Goal: Task Accomplishment & Management: Use online tool/utility

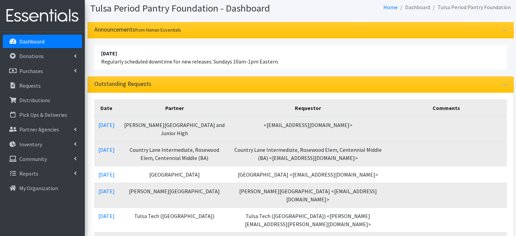
scroll to position [68, 0]
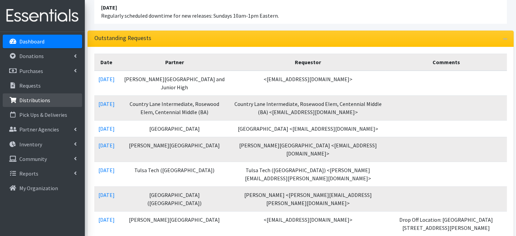
click at [33, 100] on p "Distributions" at bounding box center [34, 100] width 31 height 7
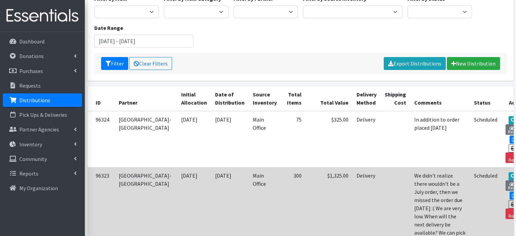
scroll to position [68, 0]
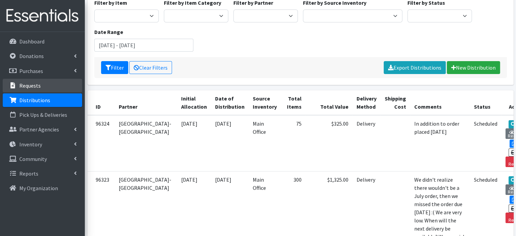
click at [35, 88] on p "Requests" at bounding box center [29, 85] width 21 height 7
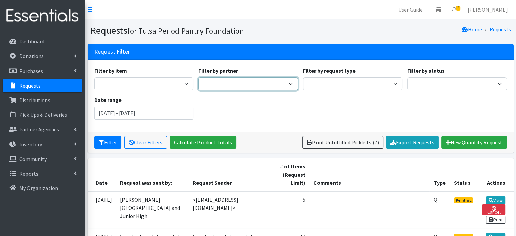
click at [255, 88] on select "Aspen Creek Elementary (BA) Berryhill HS Bixby 9th Grade Center Cassie Test Acc…" at bounding box center [247, 83] width 99 height 13
select select "5765"
click at [198, 77] on select "Aspen Creek Elementary (BA) Berryhill HS Bixby 9th Grade Center Cassie Test Acc…" at bounding box center [247, 83] width 99 height 13
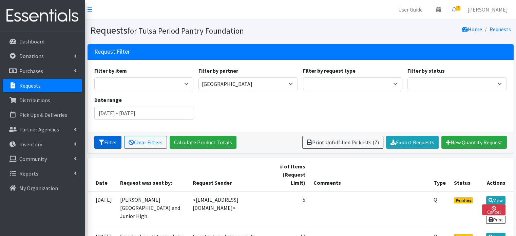
click at [109, 142] on button "Filter" at bounding box center [107, 142] width 27 height 13
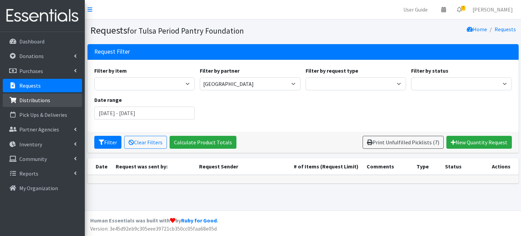
click at [27, 100] on p "Distributions" at bounding box center [34, 100] width 31 height 7
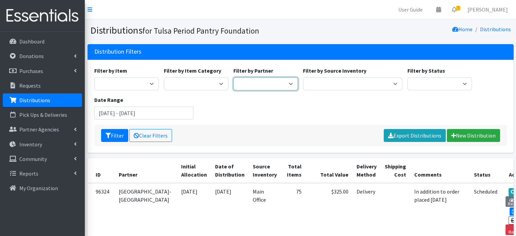
click at [252, 88] on select "[GEOGRAPHIC_DATA] (BA) [PERSON_NAME] [PERSON_NAME] 9th Grade Center Cassie Test…" at bounding box center [265, 83] width 64 height 13
select select "5765"
click at [233, 77] on select "[GEOGRAPHIC_DATA] (BA) [PERSON_NAME] [PERSON_NAME] 9th Grade Center Cassie Test…" at bounding box center [265, 83] width 64 height 13
click at [109, 133] on icon "submit" at bounding box center [108, 135] width 5 height 5
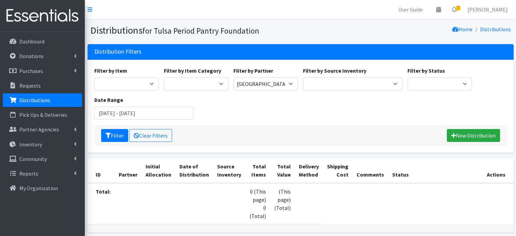
scroll to position [35, 0]
